Goal: Task Accomplishment & Management: Manage account settings

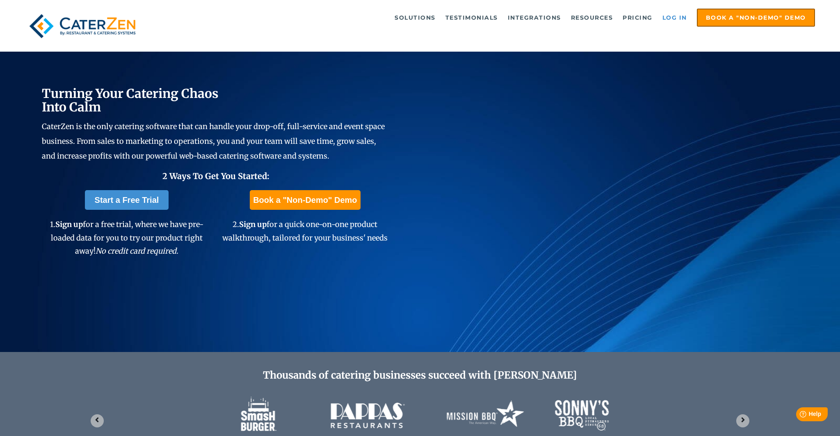
click at [673, 19] on link "Log in" at bounding box center [674, 17] width 33 height 16
click at [664, 15] on link "Log in" at bounding box center [674, 17] width 33 height 16
click at [683, 16] on link "Log in" at bounding box center [674, 17] width 33 height 16
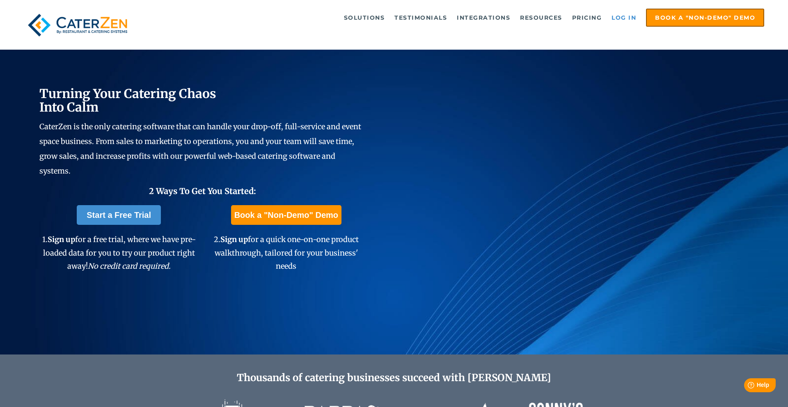
click at [621, 18] on link "Log in" at bounding box center [623, 17] width 33 height 16
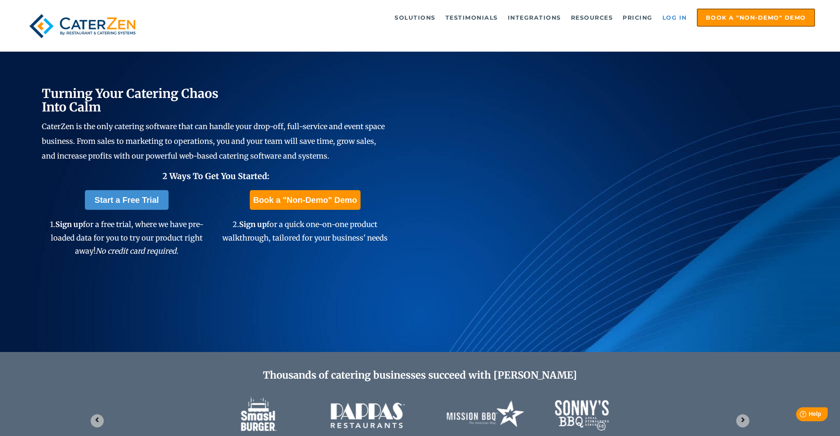
click at [670, 17] on link "Log in" at bounding box center [674, 17] width 33 height 16
